Goal: Task Accomplishment & Management: Use online tool/utility

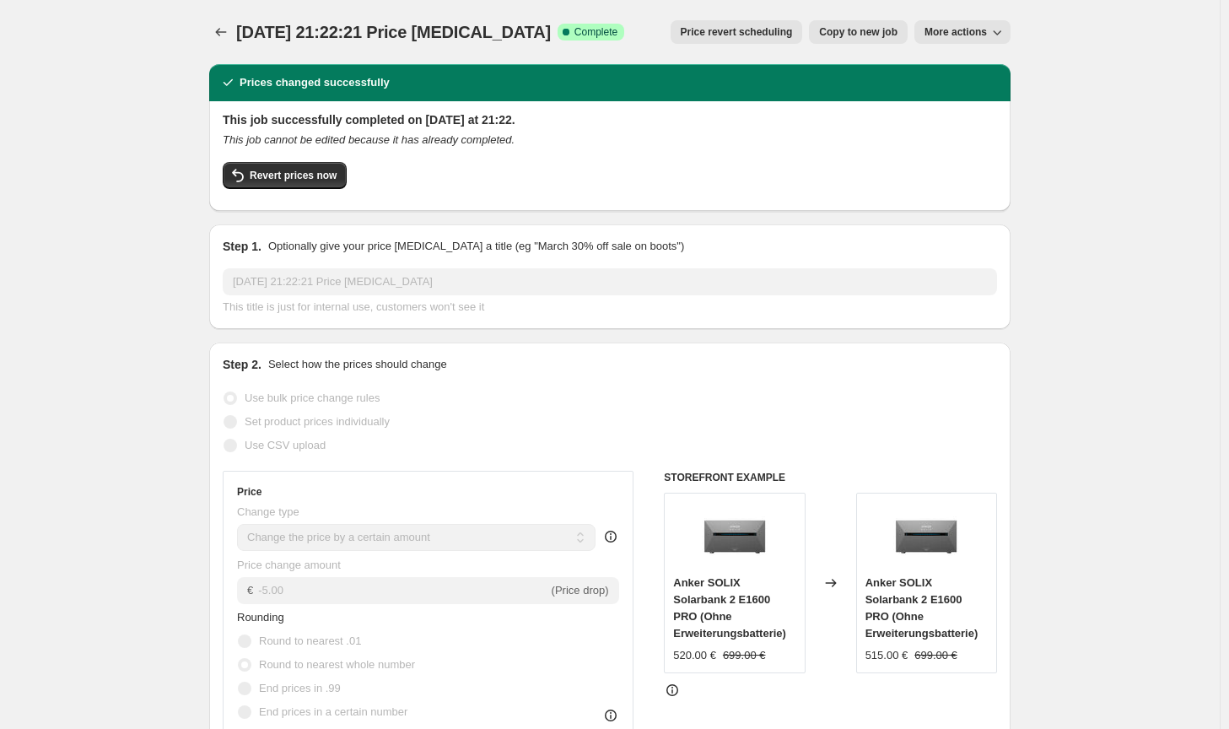
select select "by"
select select "no_change"
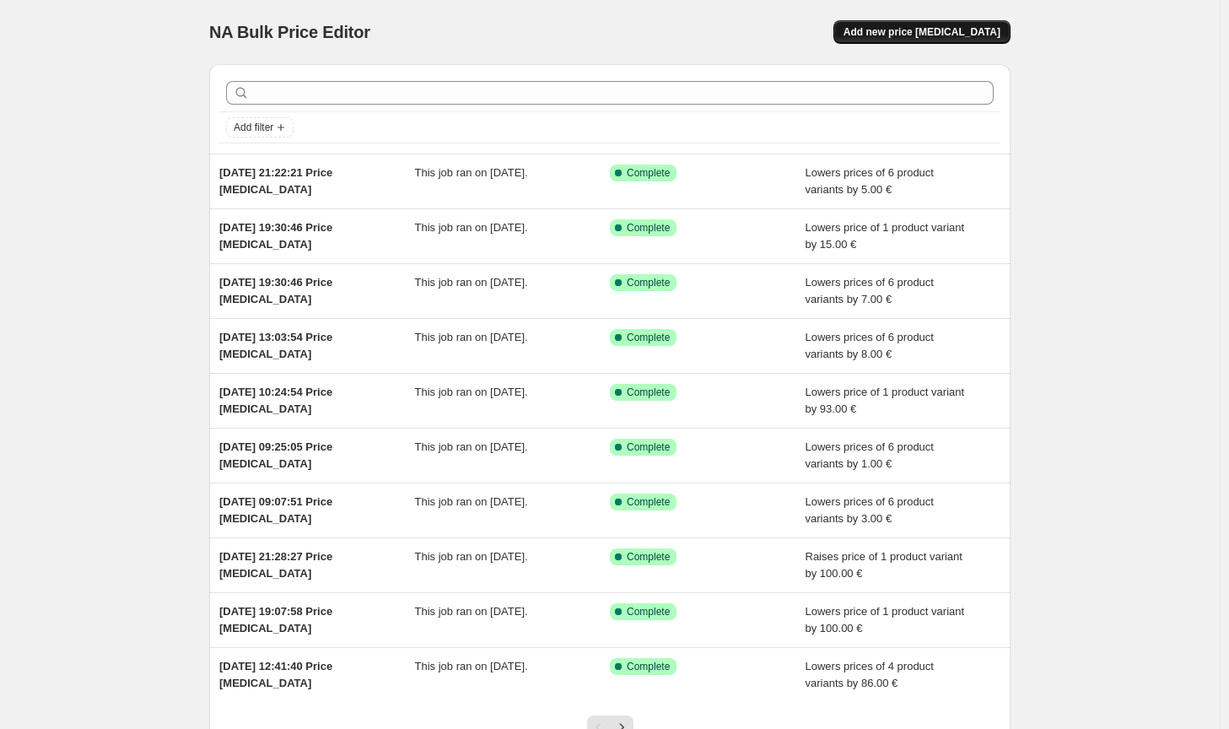
click at [989, 22] on div "NA Bulk Price Editor. This page is ready NA Bulk Price Editor Add new price [ME…" at bounding box center [609, 32] width 801 height 64
click at [989, 22] on button "Add new price [MEDICAL_DATA]" at bounding box center [921, 32] width 177 height 24
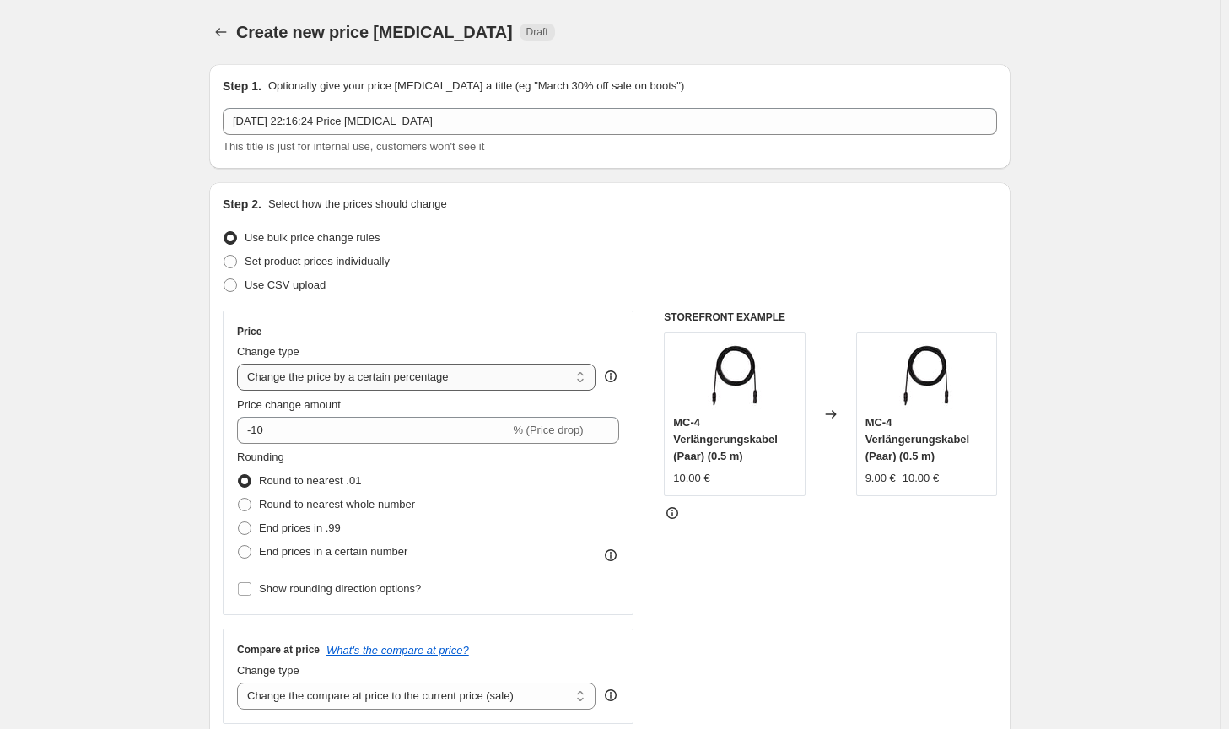
click at [406, 374] on select "Change the price to a certain amount Change the price by a certain amount Chang…" at bounding box center [416, 377] width 358 height 27
select select "by"
click at [240, 364] on select "Change the price to a certain amount Change the price by a certain amount Chang…" at bounding box center [416, 377] width 358 height 27
type input "-10.00"
click at [305, 514] on label "Round to nearest whole number" at bounding box center [326, 505] width 178 height 24
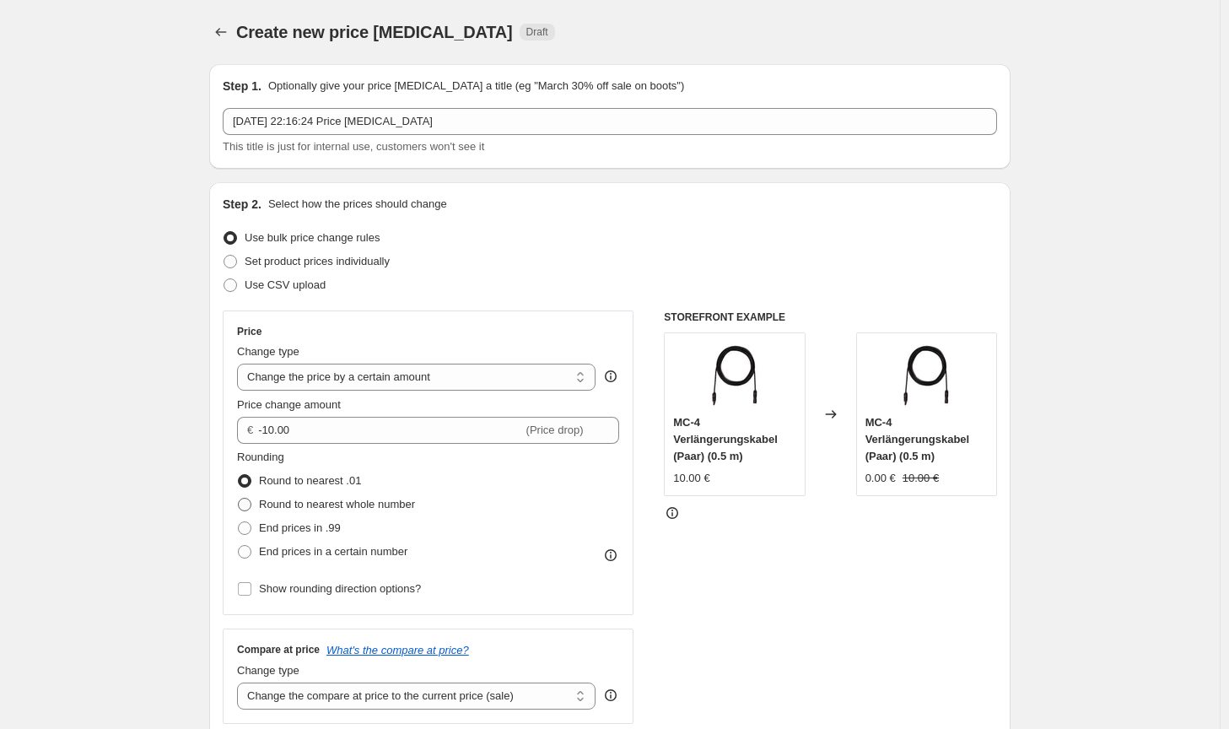
click at [239, 499] on input "Round to nearest whole number" at bounding box center [238, 498] width 1 height 1
radio input "true"
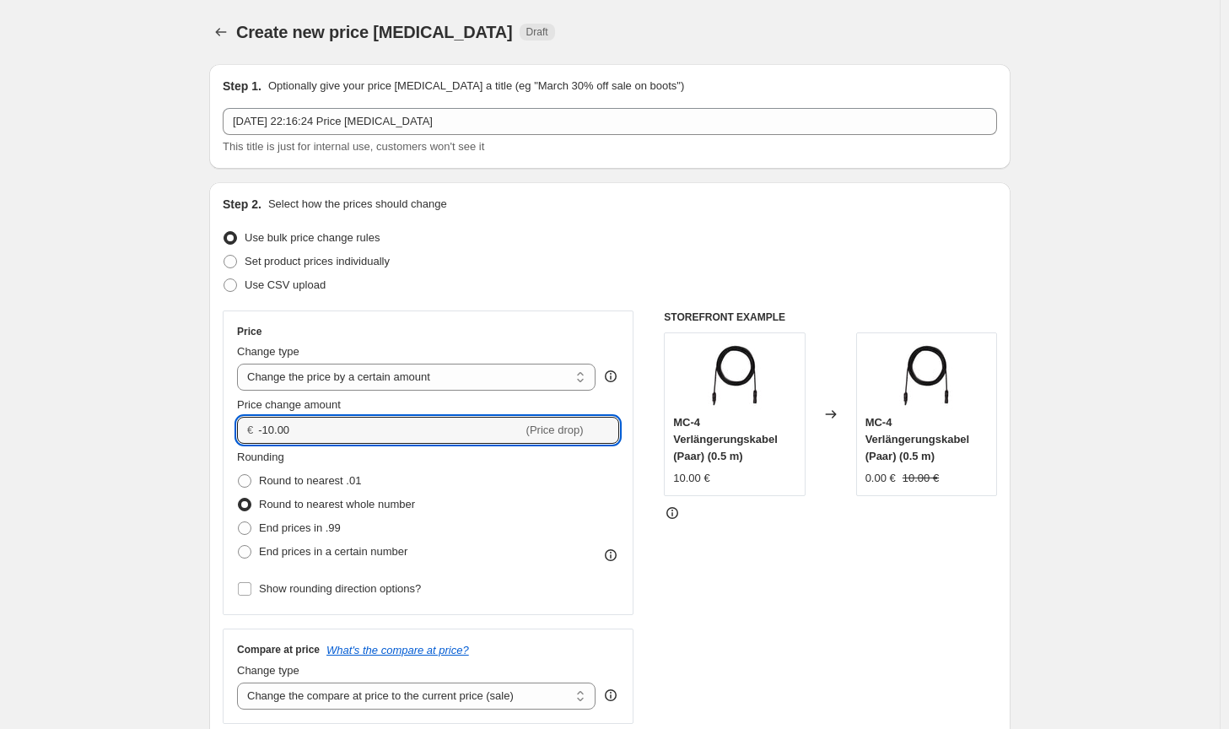
drag, startPoint x: 326, startPoint y: 435, endPoint x: 234, endPoint y: 436, distance: 91.1
click at [234, 436] on div "Price Change type Change the price to a certain amount Change the price by a ce…" at bounding box center [428, 462] width 411 height 305
type input "50.00"
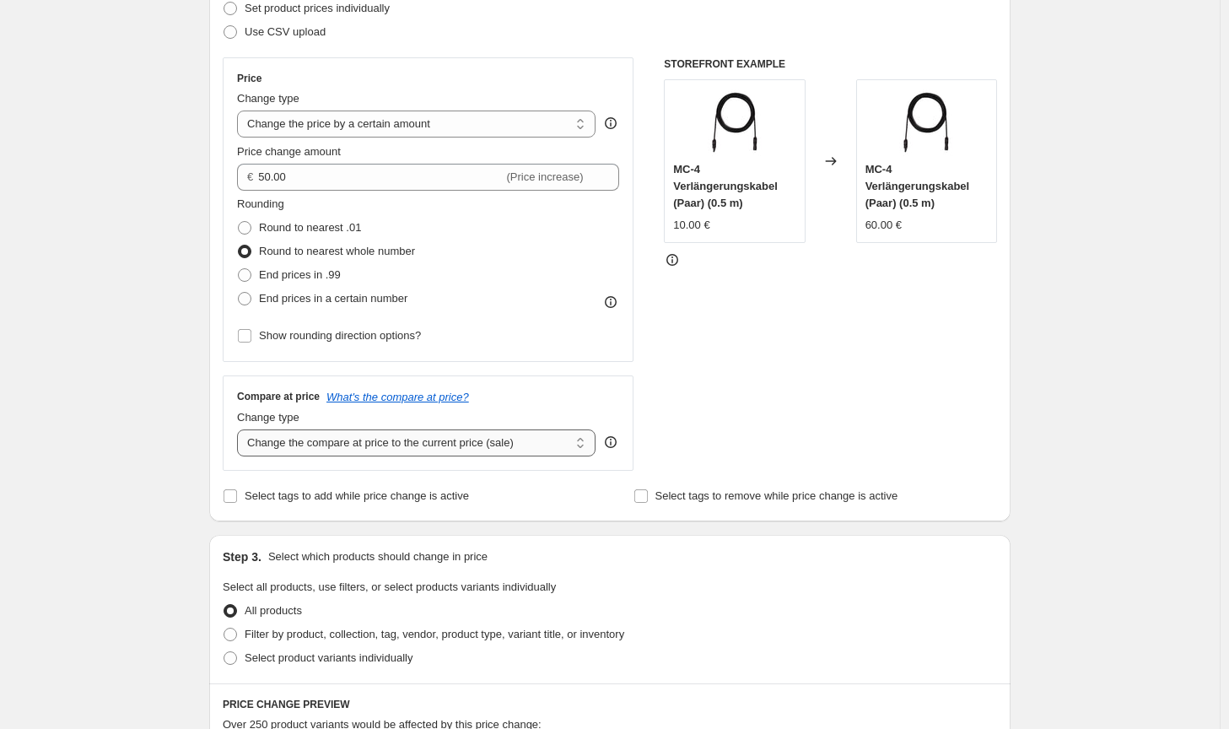
click at [471, 445] on select "Change the compare at price to the current price (sale) Change the compare at p…" at bounding box center [416, 442] width 358 height 27
select select "no_change"
click at [240, 429] on select "Change the compare at price to the current price (sale) Change the compare at p…" at bounding box center [416, 442] width 358 height 27
click at [423, 635] on span "Filter by product, collection, tag, vendor, product type, variant title, or inv…" at bounding box center [435, 634] width 380 height 13
click at [224, 628] on input "Filter by product, collection, tag, vendor, product type, variant title, or inv…" at bounding box center [224, 628] width 1 height 1
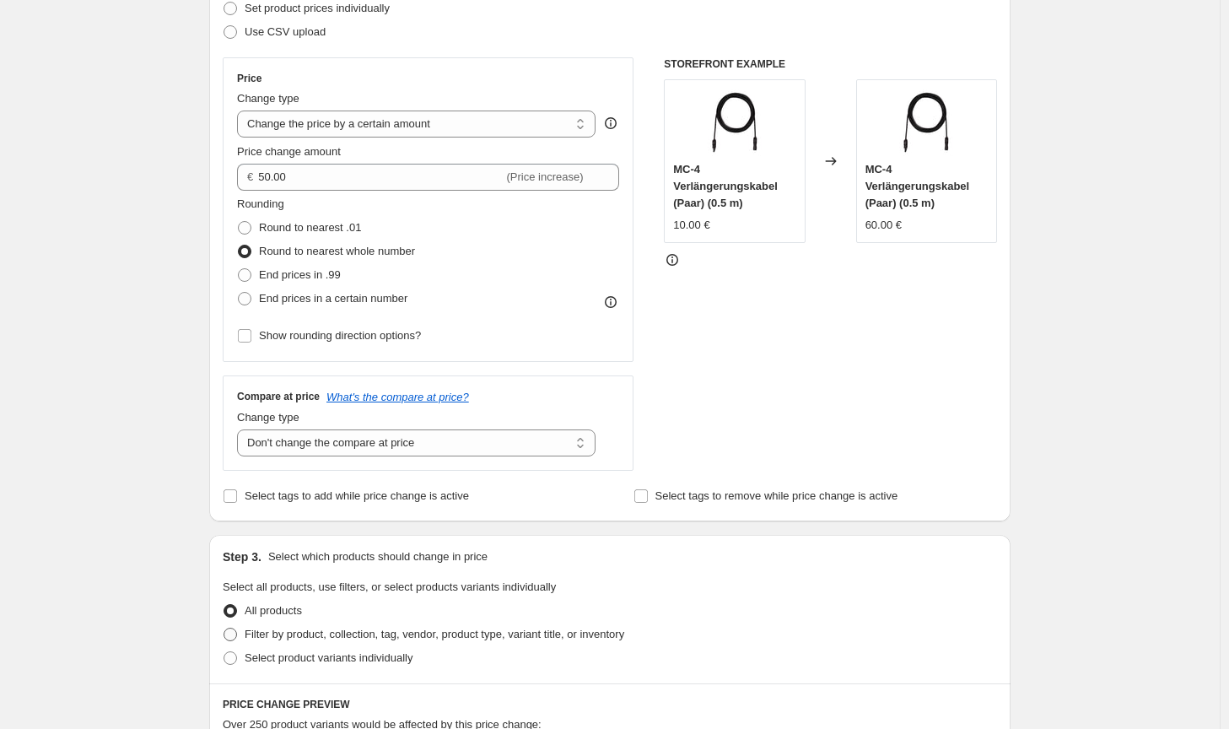
radio input "true"
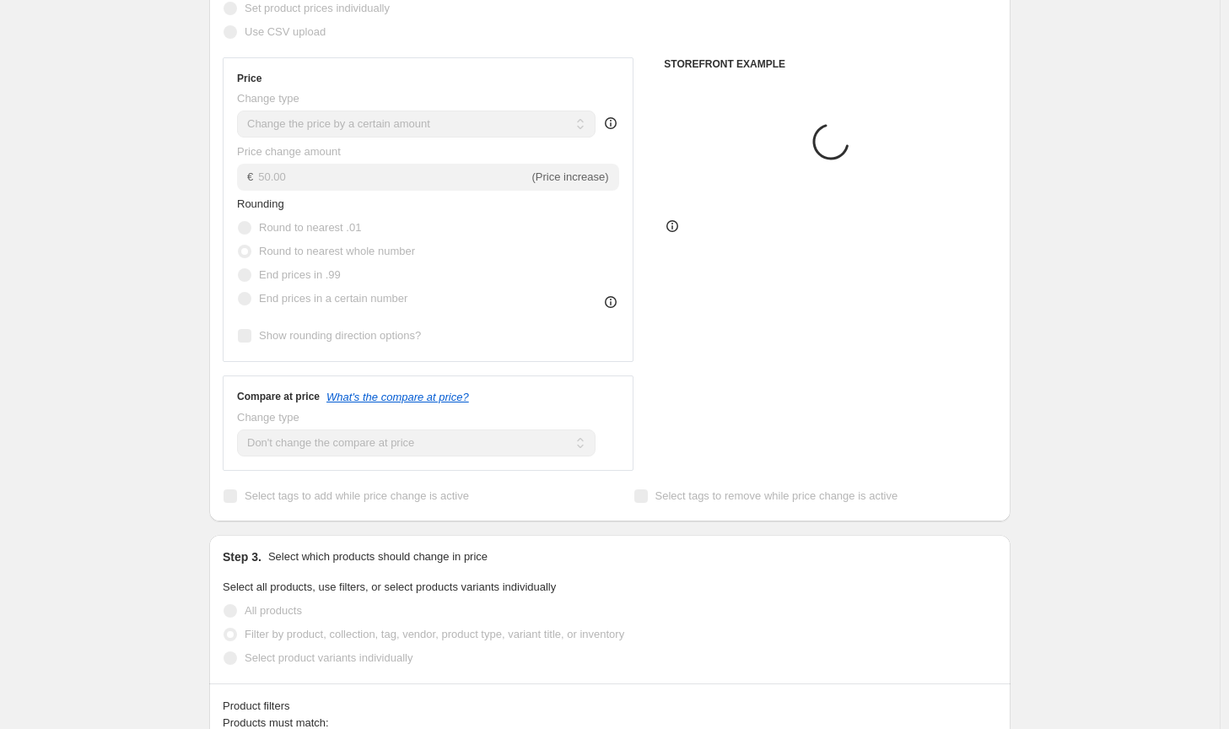
scroll to position [506, 0]
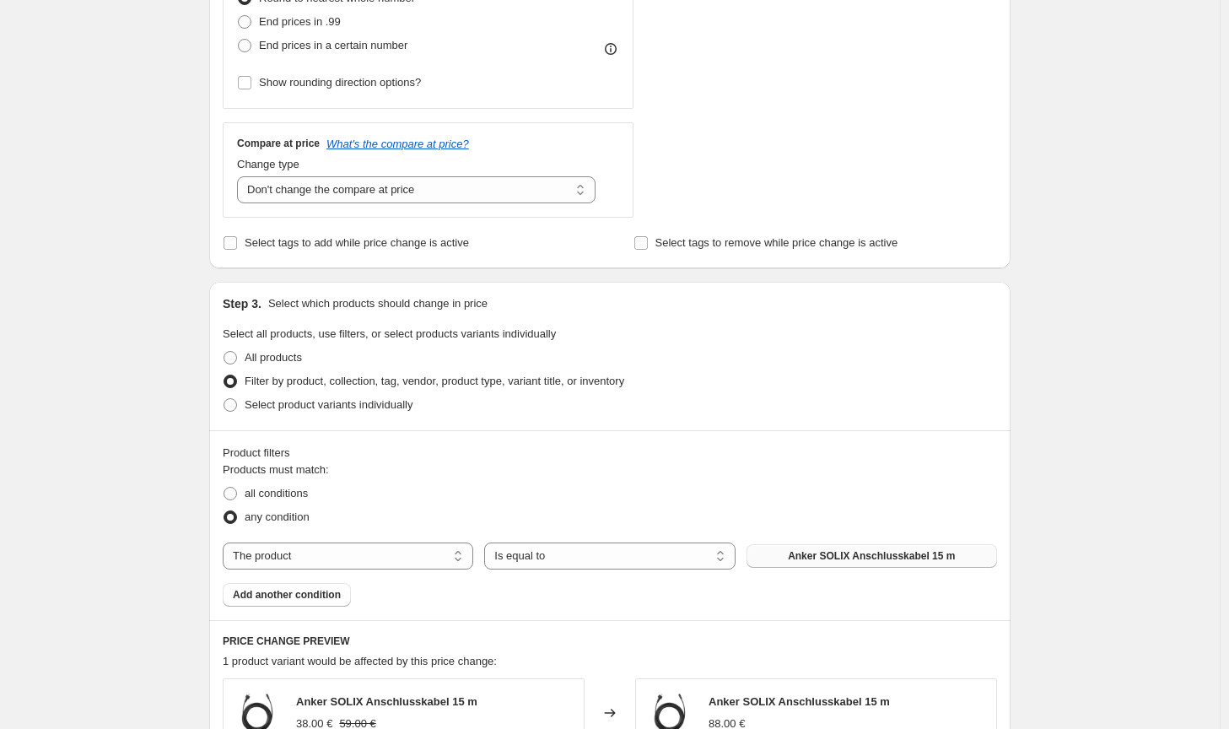
click at [782, 563] on button "Anker SOLIX Anschlusskabel 15 m" at bounding box center [871, 556] width 251 height 24
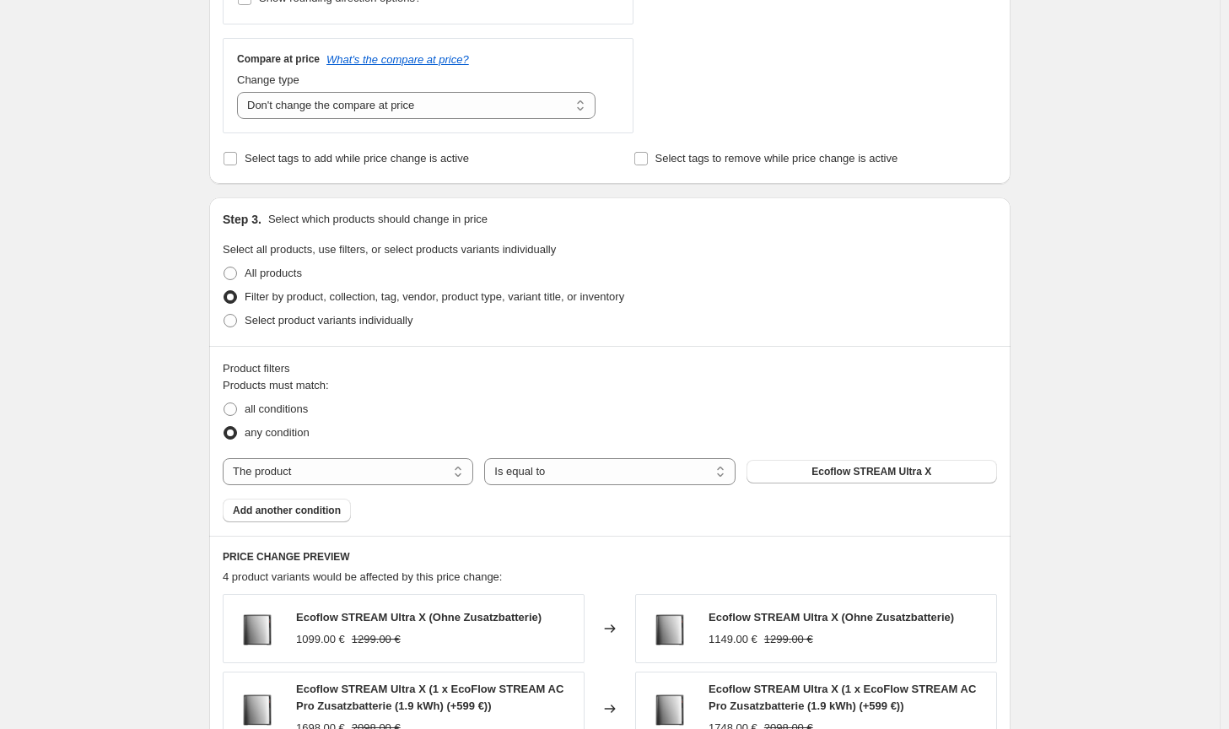
scroll to position [1085, 0]
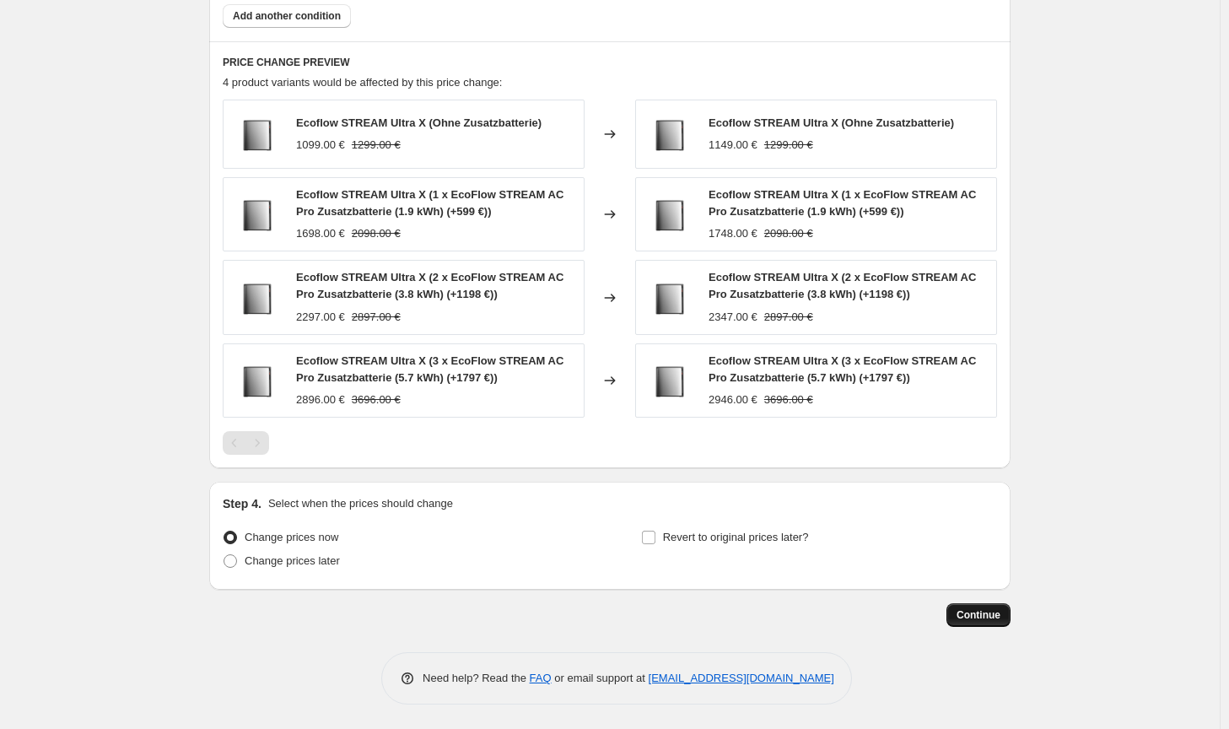
click at [986, 622] on button "Continue" at bounding box center [978, 615] width 64 height 24
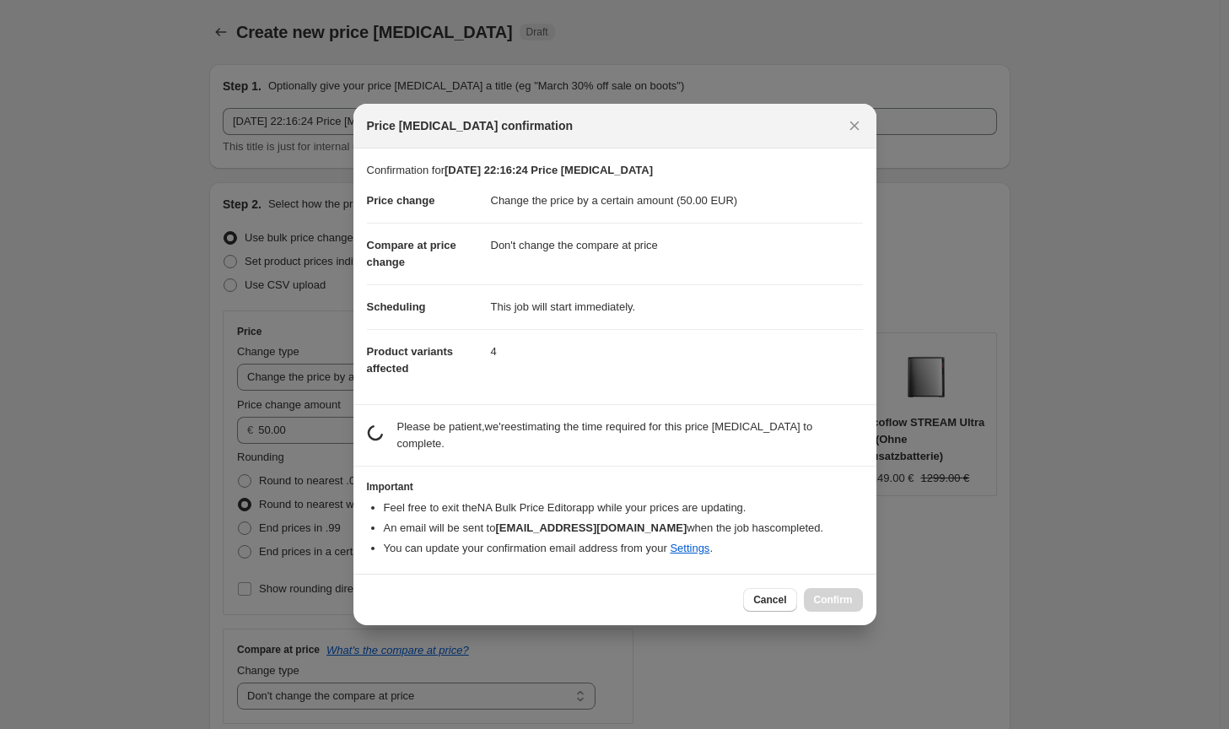
scroll to position [0, 0]
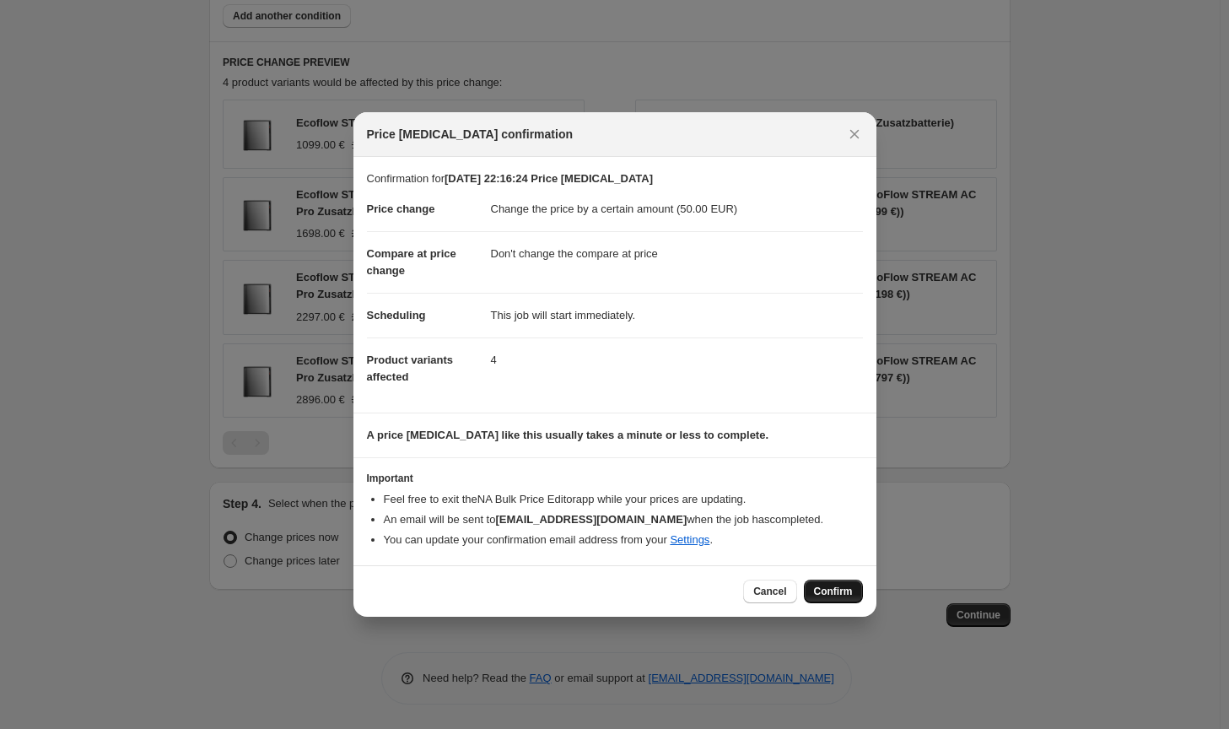
click at [845, 598] on button "Confirm" at bounding box center [833, 591] width 59 height 24
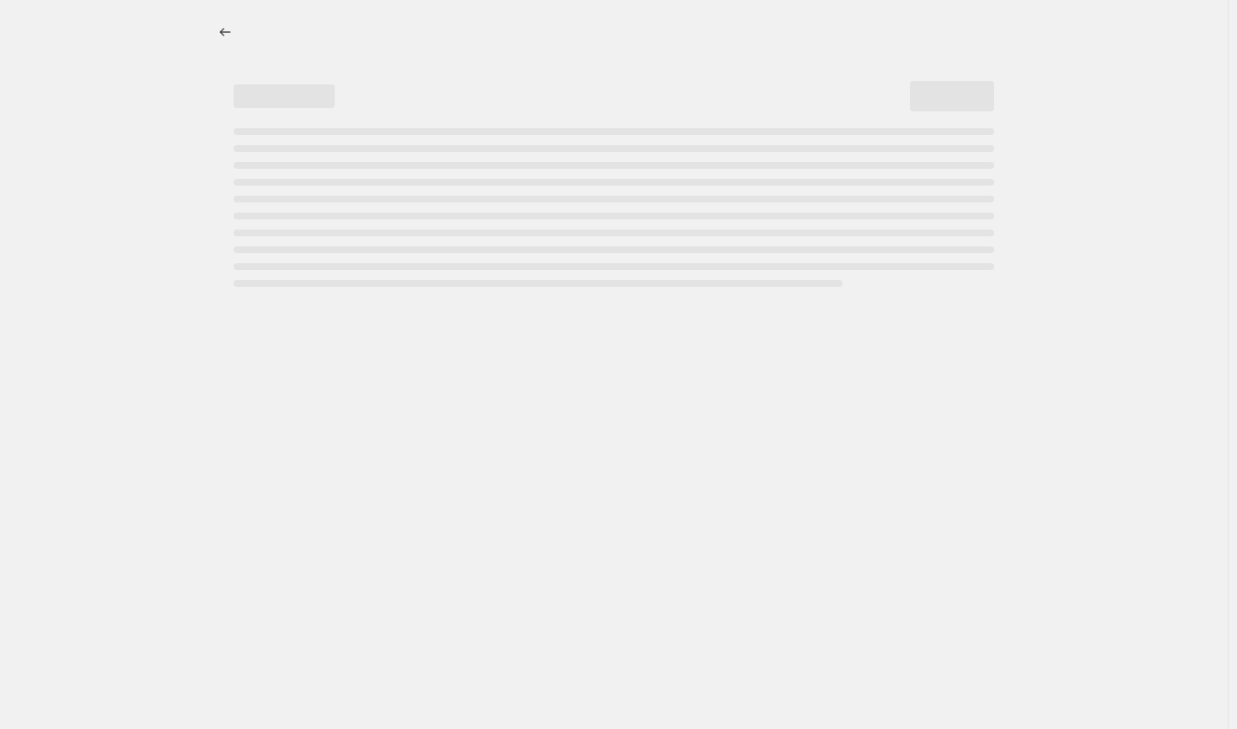
select select "by"
select select "no_change"
